Goal: Transaction & Acquisition: Purchase product/service

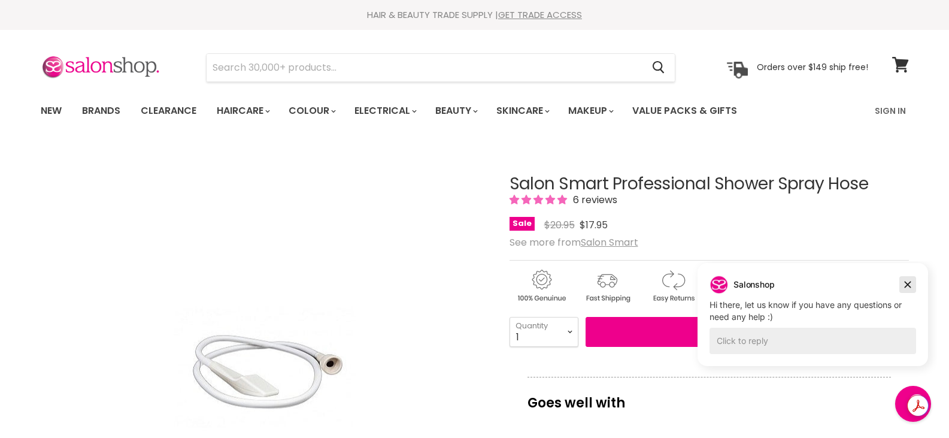
click at [904, 286] on icon "Dismiss campaign" at bounding box center [908, 284] width 12 height 14
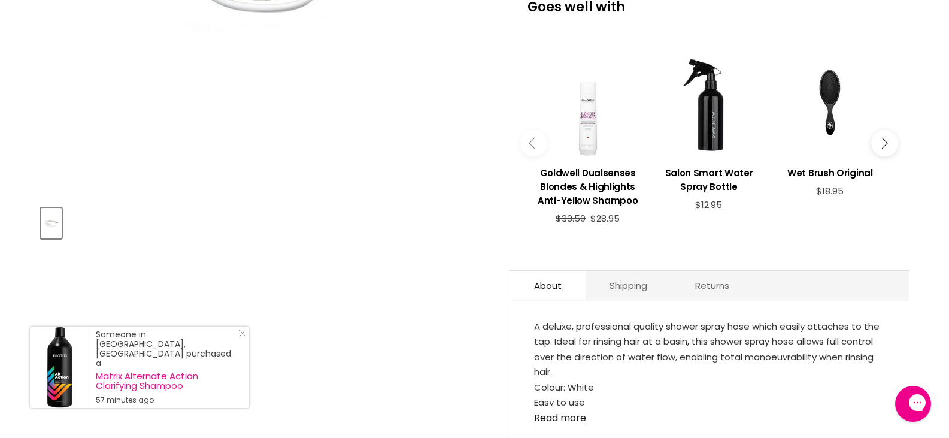
scroll to position [419, 0]
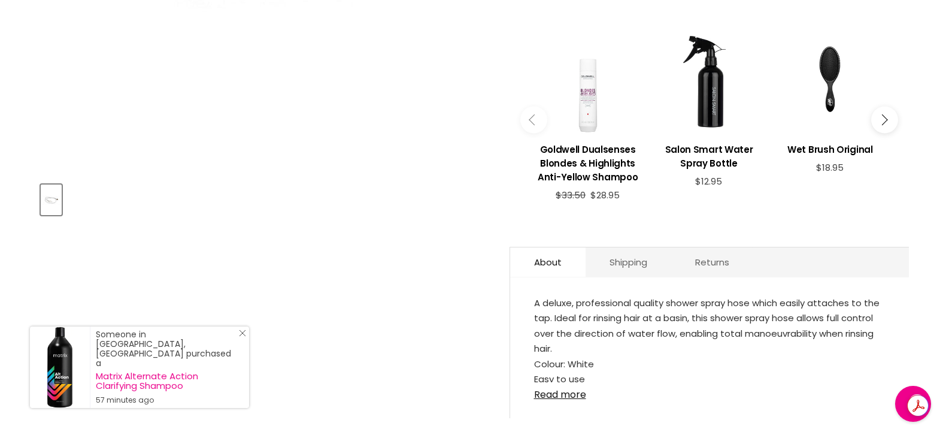
click at [243, 337] on icon "Close Icon" at bounding box center [242, 332] width 7 height 7
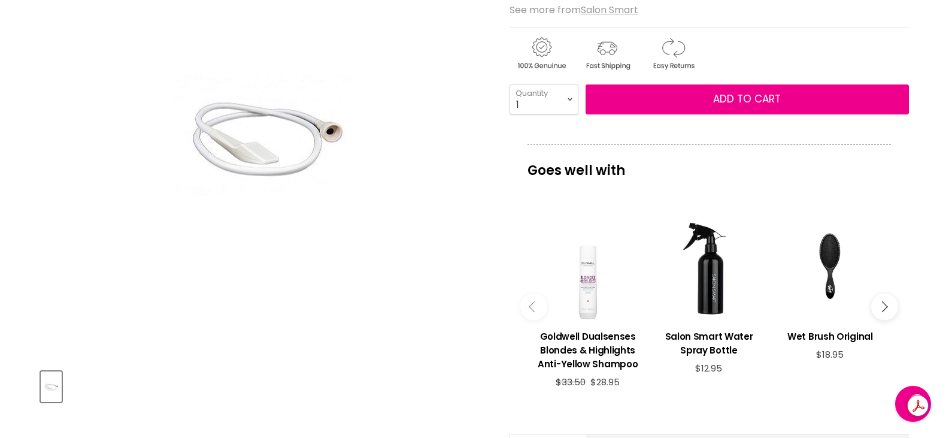
scroll to position [240, 0]
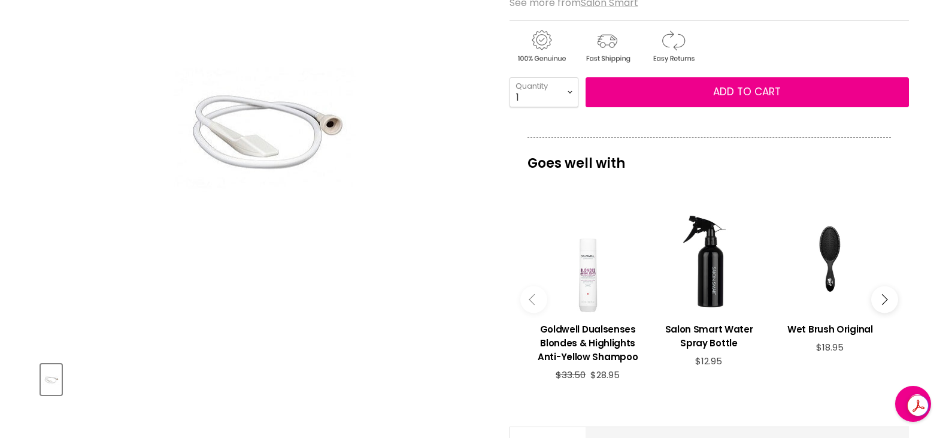
click at [254, 142] on img "Salon Smart Professional Shower Spray Hose image. Click or Scroll to Zoom." at bounding box center [264, 129] width 210 height 316
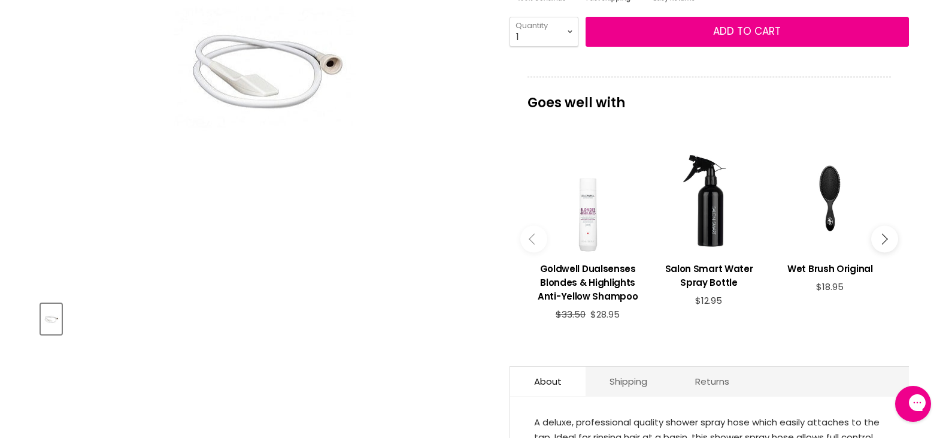
scroll to position [299, 0]
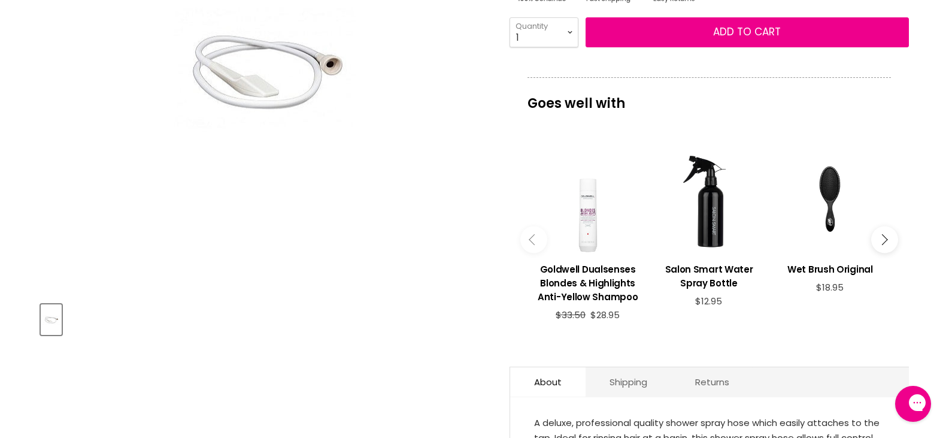
click at [270, 80] on img "Salon Smart Professional Shower Spray Hose image. Click or Scroll to Zoom." at bounding box center [264, 69] width 210 height 316
click at [262, 86] on img "Salon Smart Professional Shower Spray Hose image. Click or Scroll to Zoom." at bounding box center [264, 69] width 210 height 316
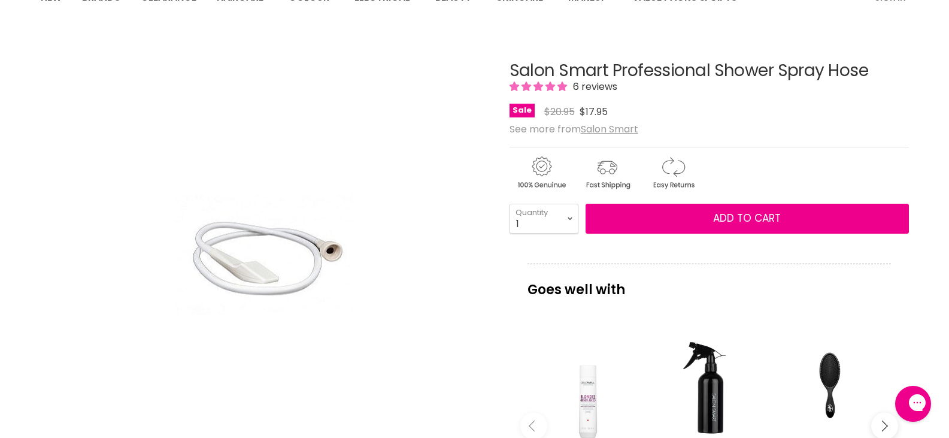
scroll to position [0, 0]
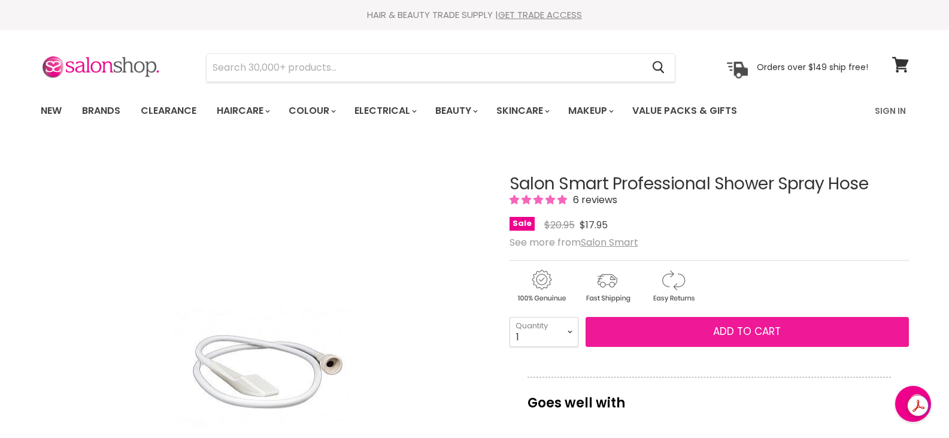
click at [817, 335] on button "Add to cart" at bounding box center [747, 332] width 323 height 30
click at [719, 325] on span "Add to cart" at bounding box center [747, 331] width 68 height 14
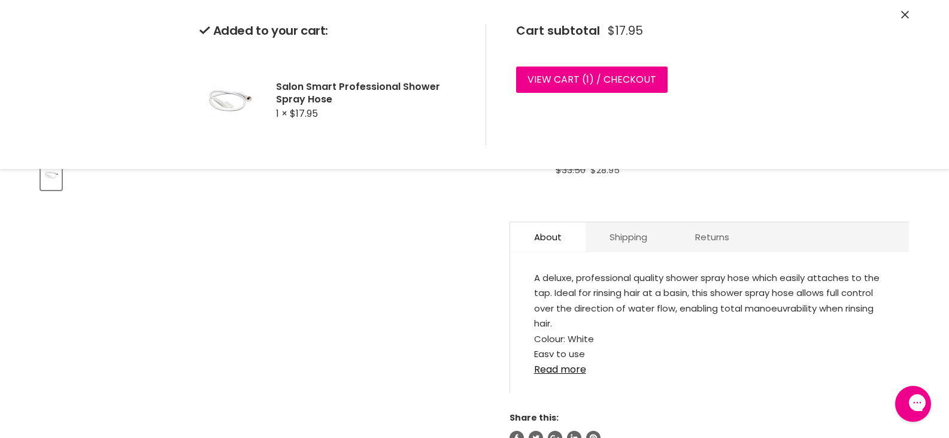
scroll to position [479, 0]
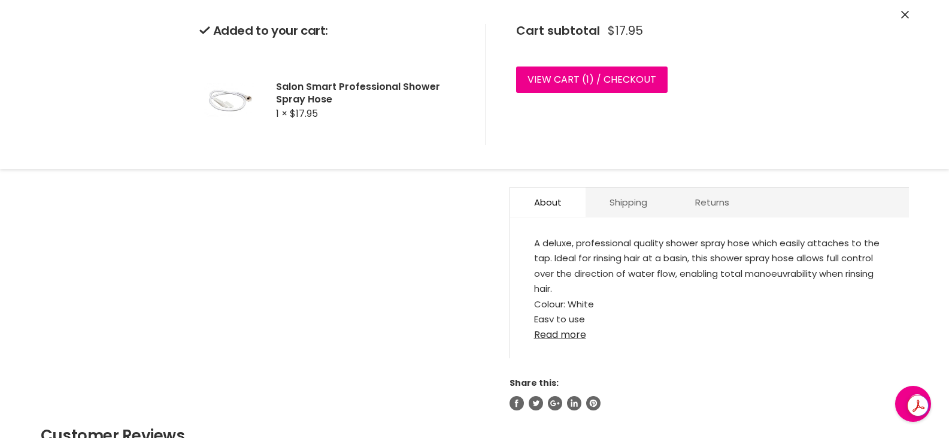
click at [570, 337] on link "Read more" at bounding box center [709, 331] width 351 height 18
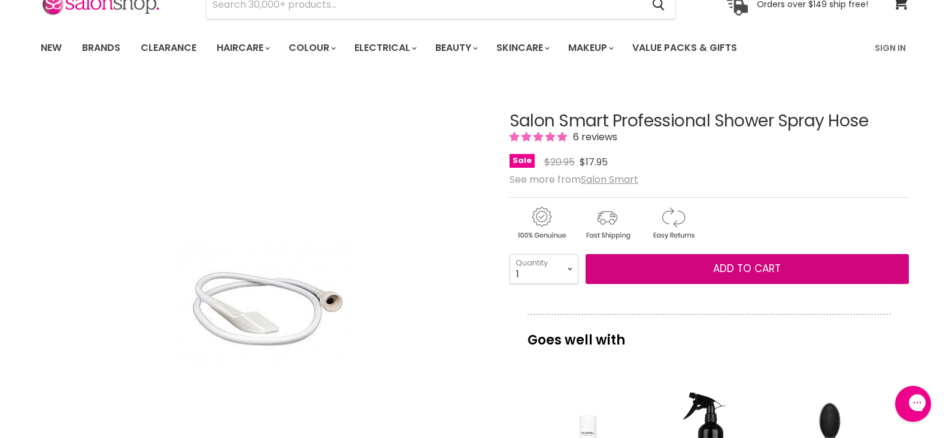
scroll to position [0, 0]
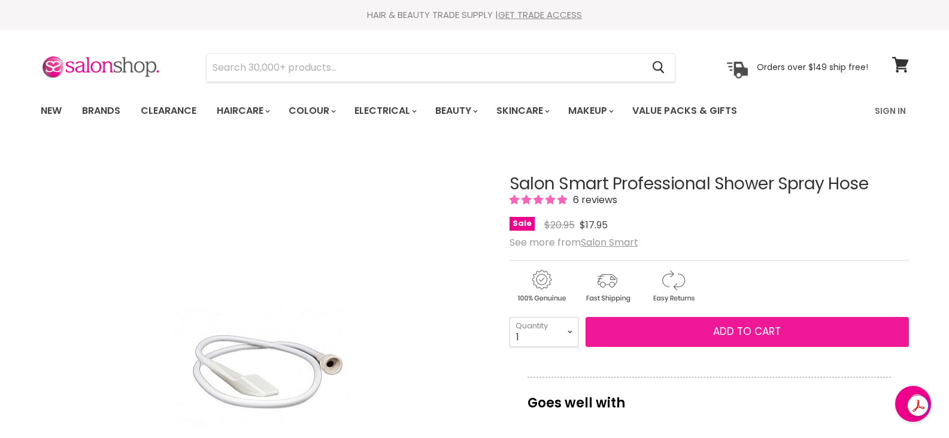
click at [707, 335] on button "Add to cart" at bounding box center [747, 332] width 323 height 30
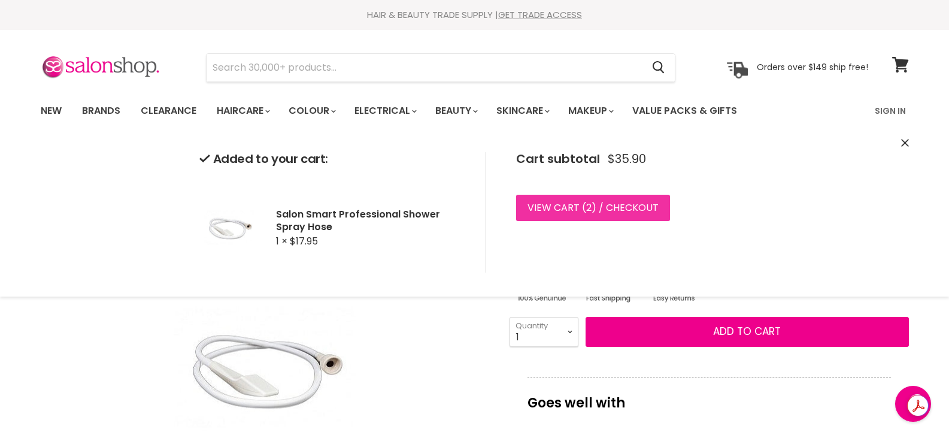
click at [646, 202] on link "View cart ( 2 ) / Checkout" at bounding box center [593, 208] width 154 height 26
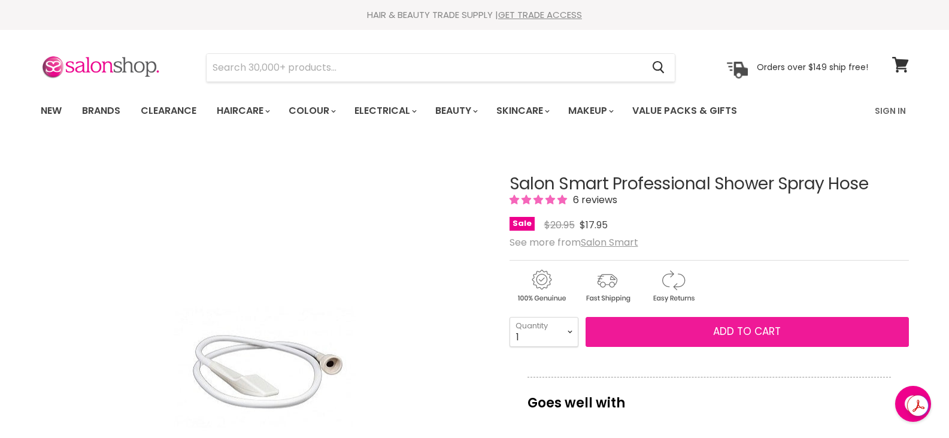
click at [642, 334] on button "Add to cart" at bounding box center [747, 332] width 323 height 30
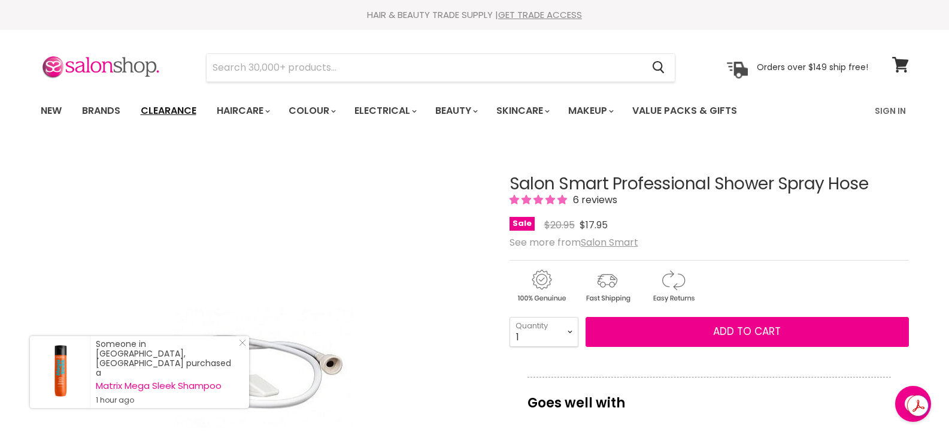
click at [181, 114] on link "Clearance" at bounding box center [169, 110] width 74 height 25
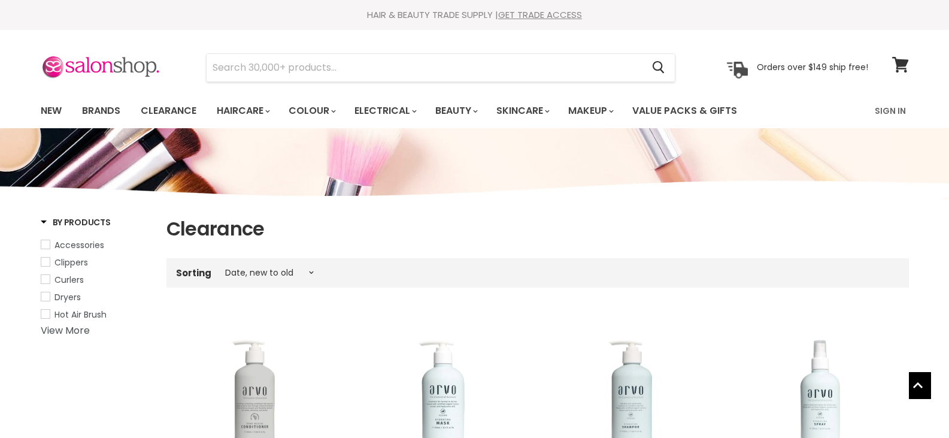
select select "created-descending"
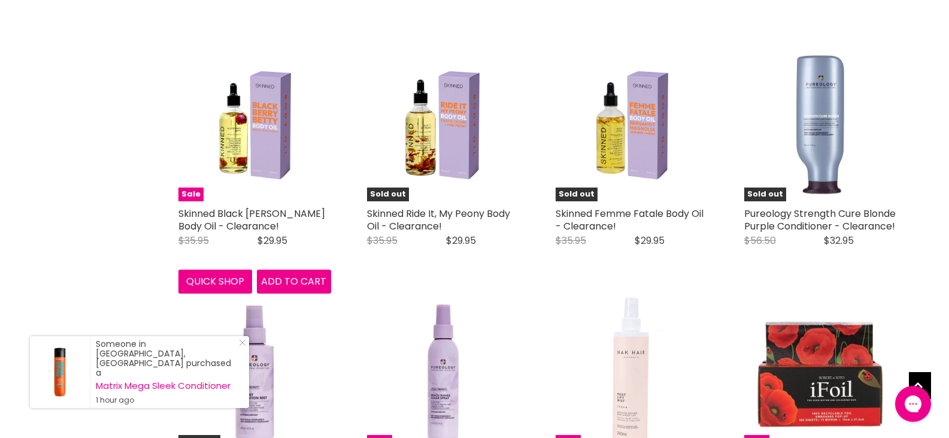
scroll to position [2753, 0]
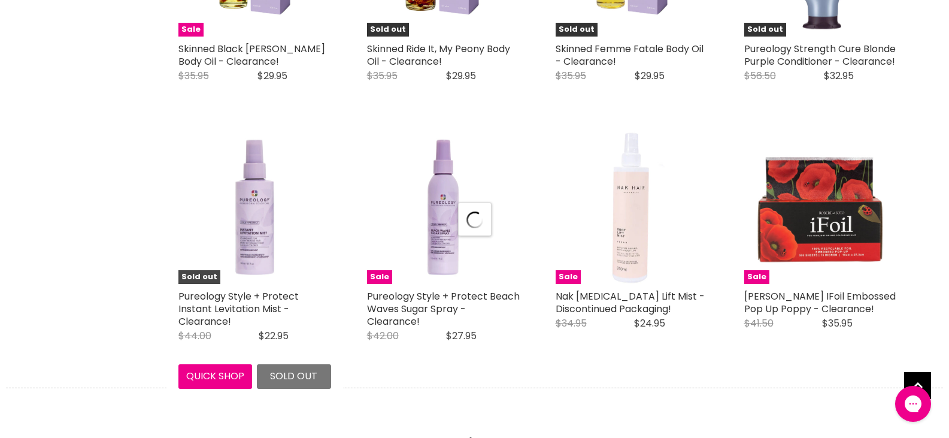
scroll to position [2933, 0]
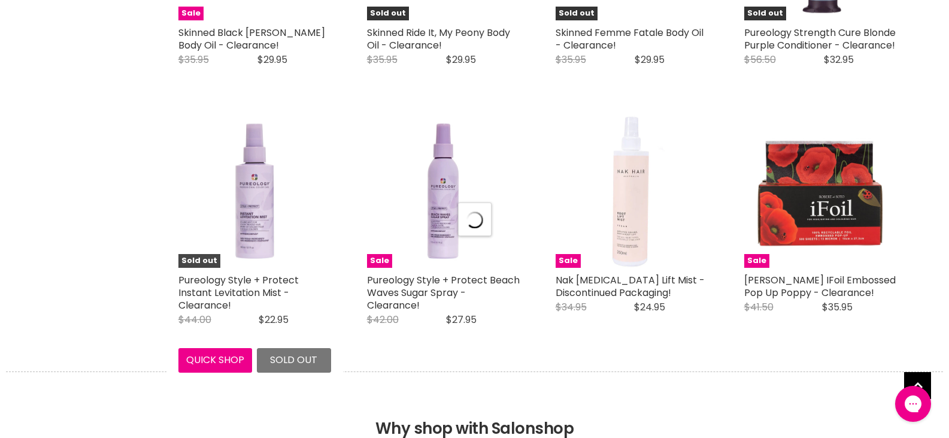
select select "created-descending"
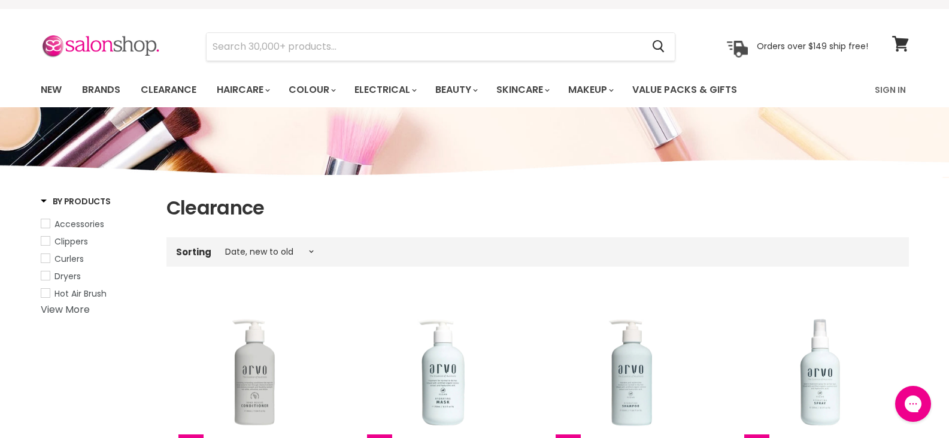
scroll to position [0, 0]
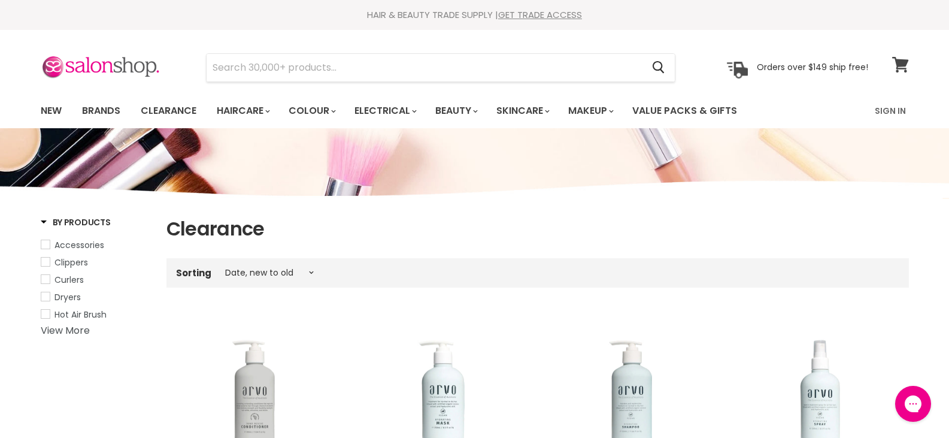
click at [898, 66] on icon at bounding box center [900, 65] width 16 height 16
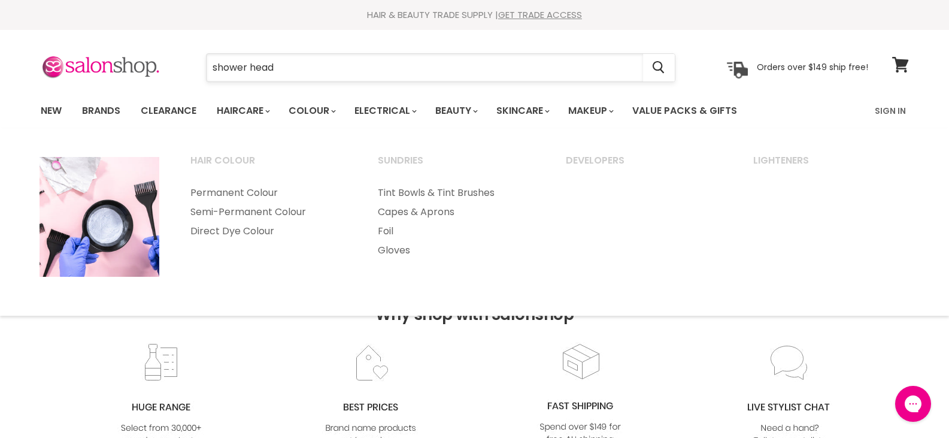
click at [313, 69] on input "shower head" at bounding box center [425, 68] width 437 height 28
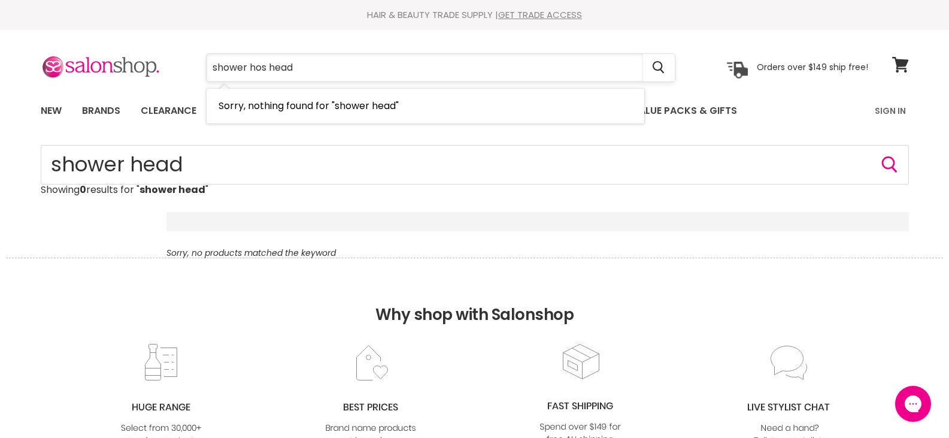
type input "shower hose head"
type input "shower hose"
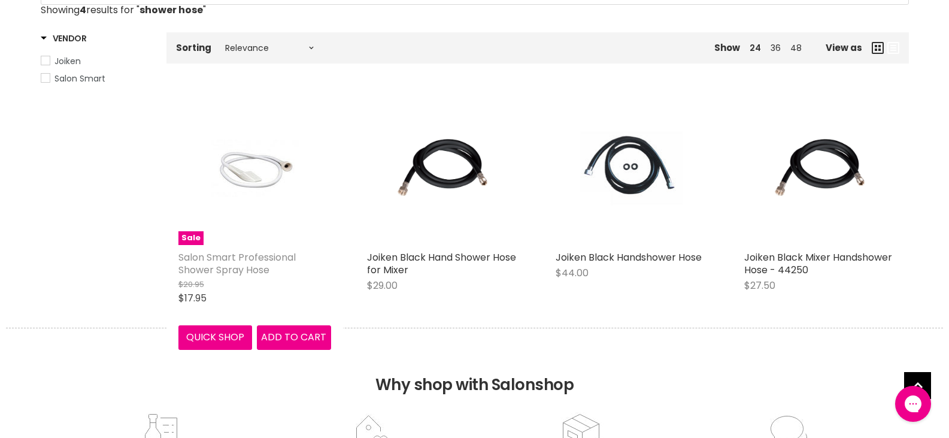
click at [206, 253] on link "Salon Smart Professional Shower Spray Hose" at bounding box center [236, 263] width 117 height 26
